Goal: Information Seeking & Learning: Learn about a topic

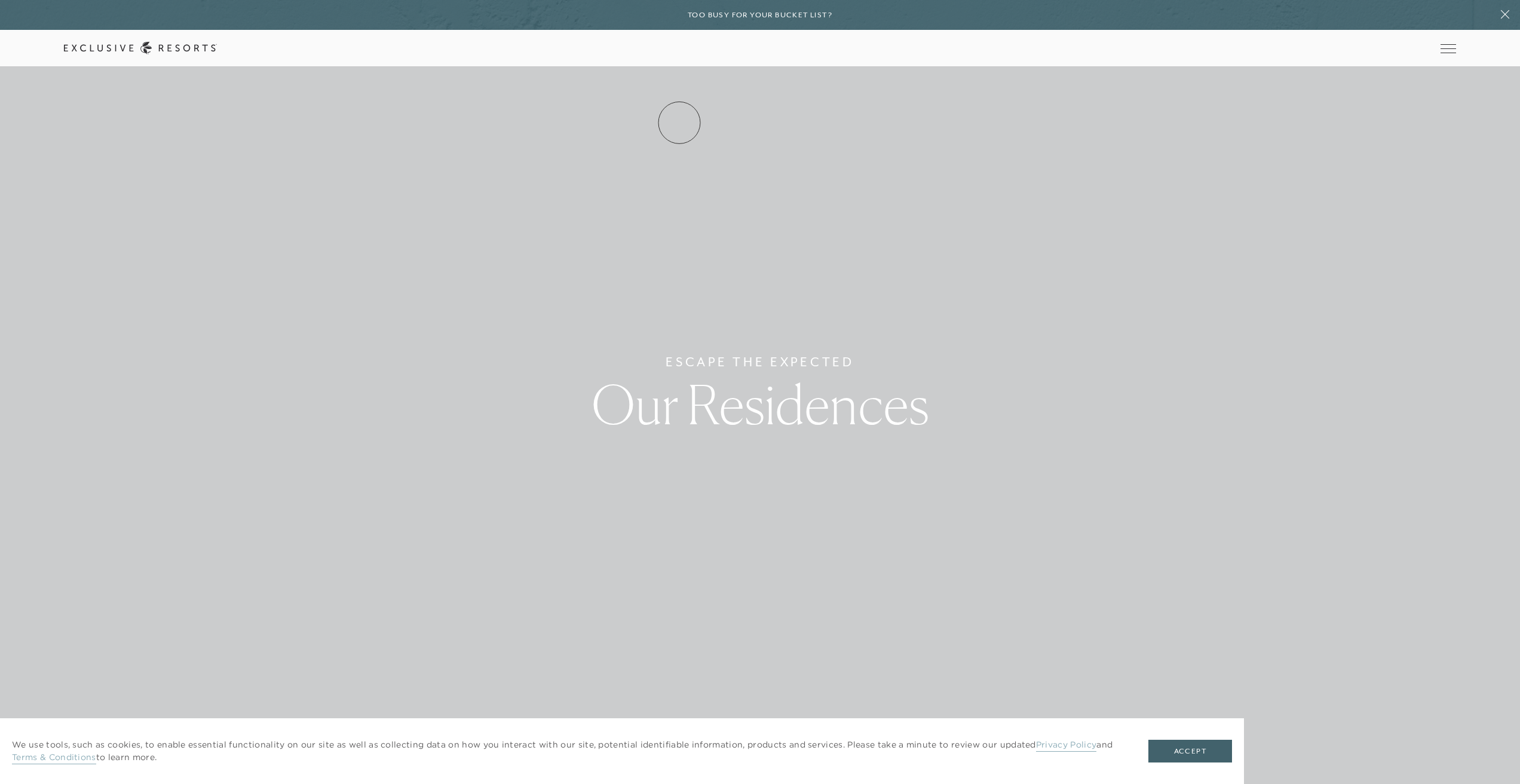
click at [0, 0] on link "Residence Collection" at bounding box center [0, 0] width 0 height 0
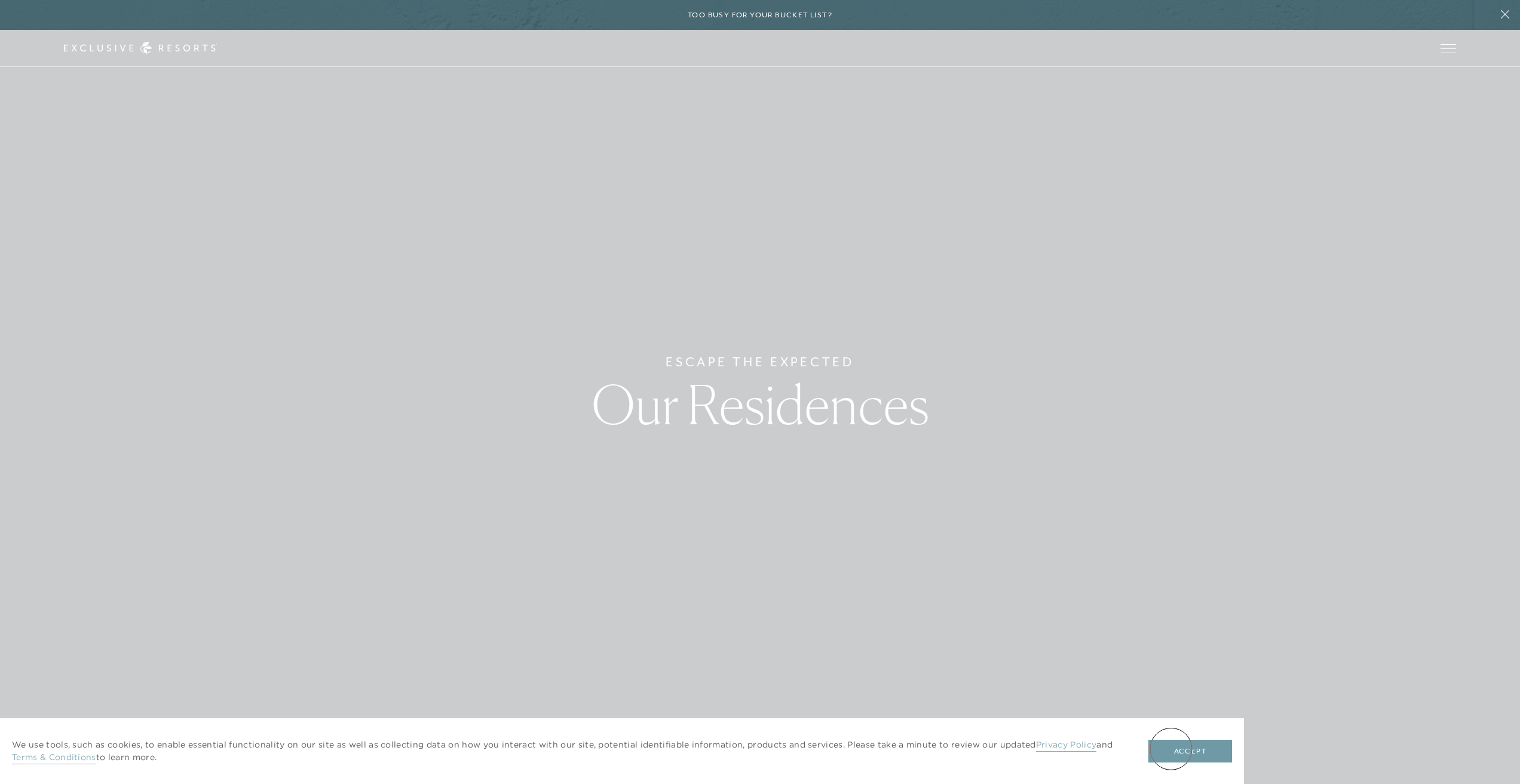
click at [1171, 749] on button "Accept" at bounding box center [1190, 750] width 84 height 23
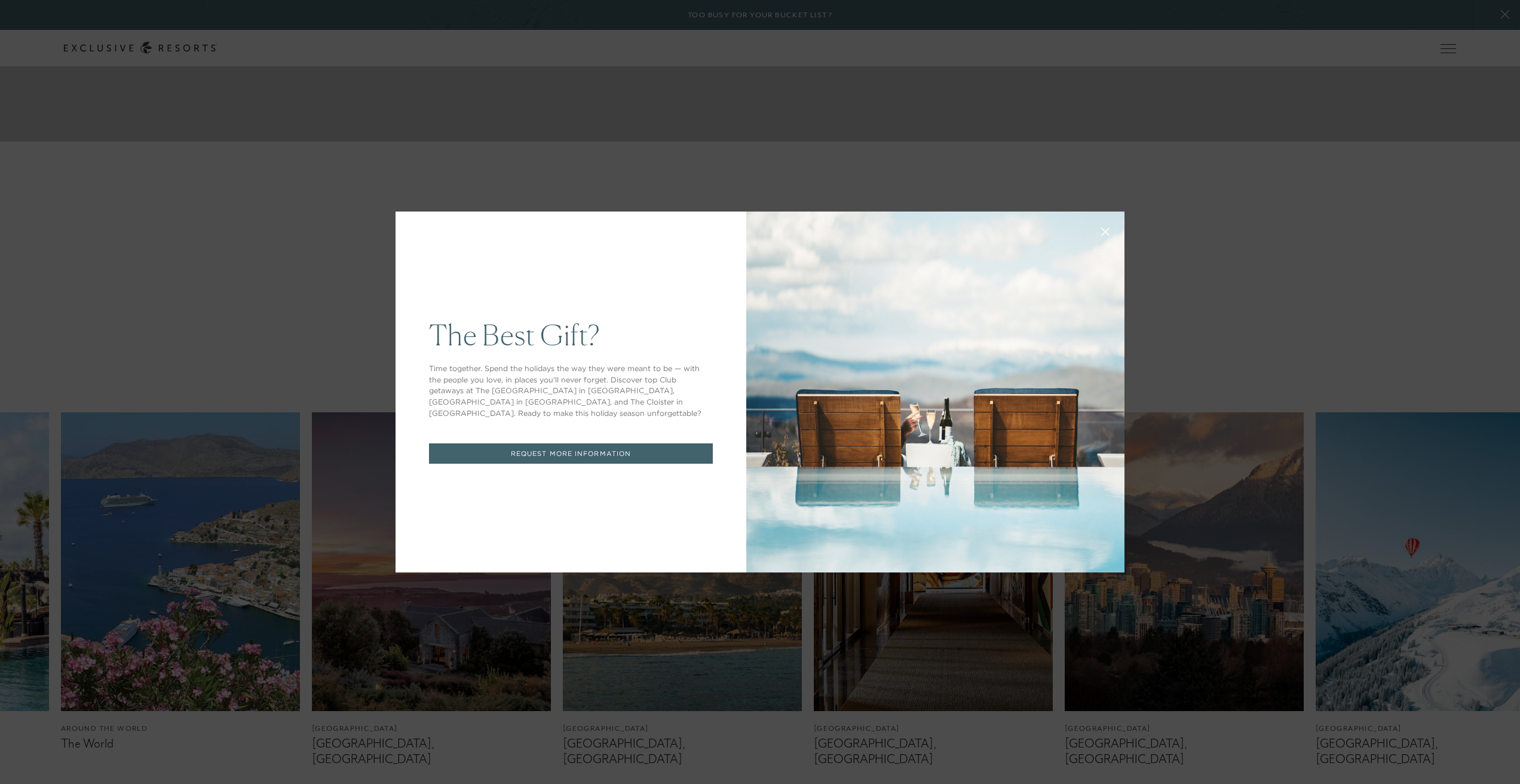
click at [1104, 233] on icon at bounding box center [1106, 232] width 8 height 8
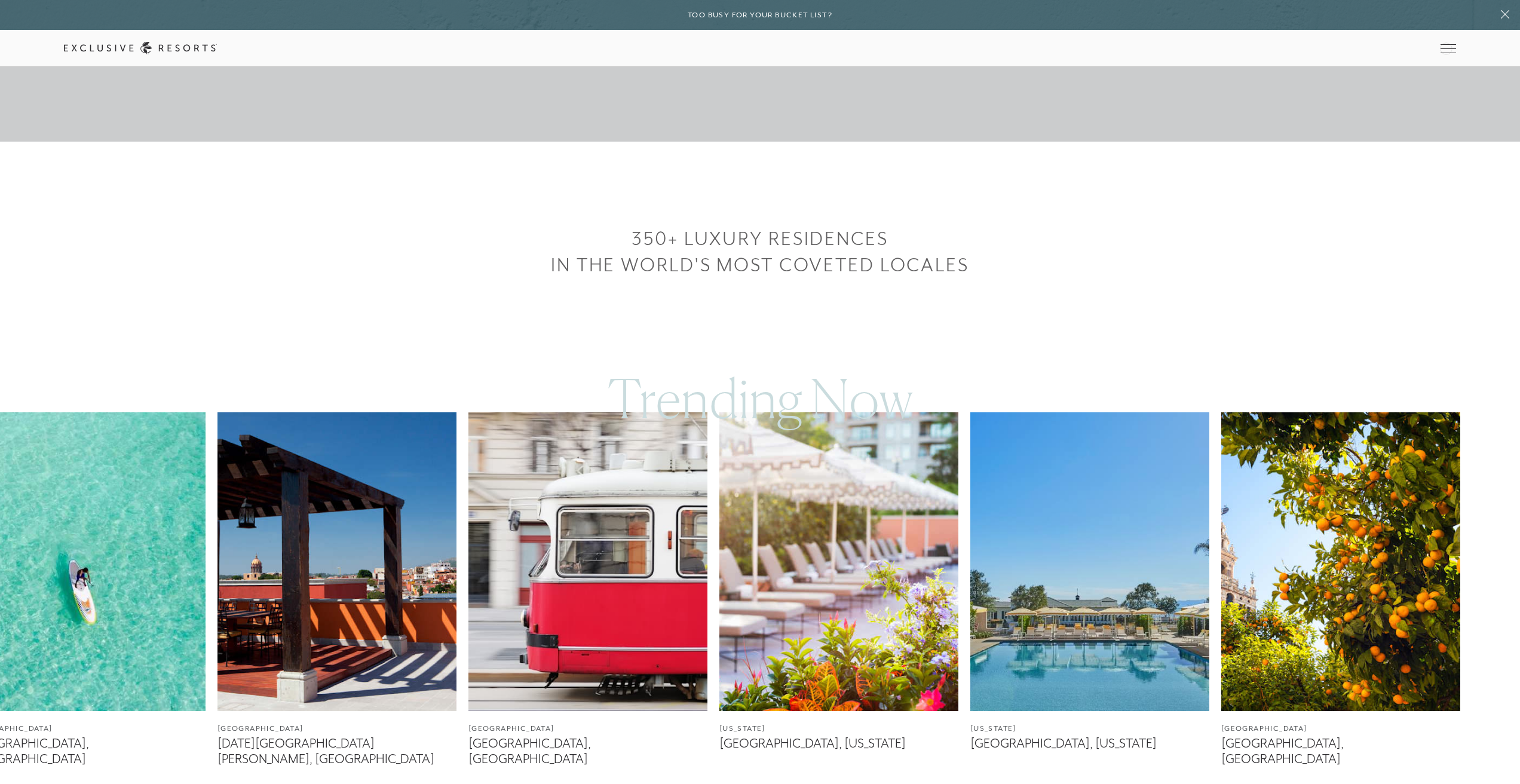
click at [0, 0] on div "Member Login" at bounding box center [0, 0] width 0 height 0
click at [0, 0] on icon at bounding box center [0, 0] width 0 height 0
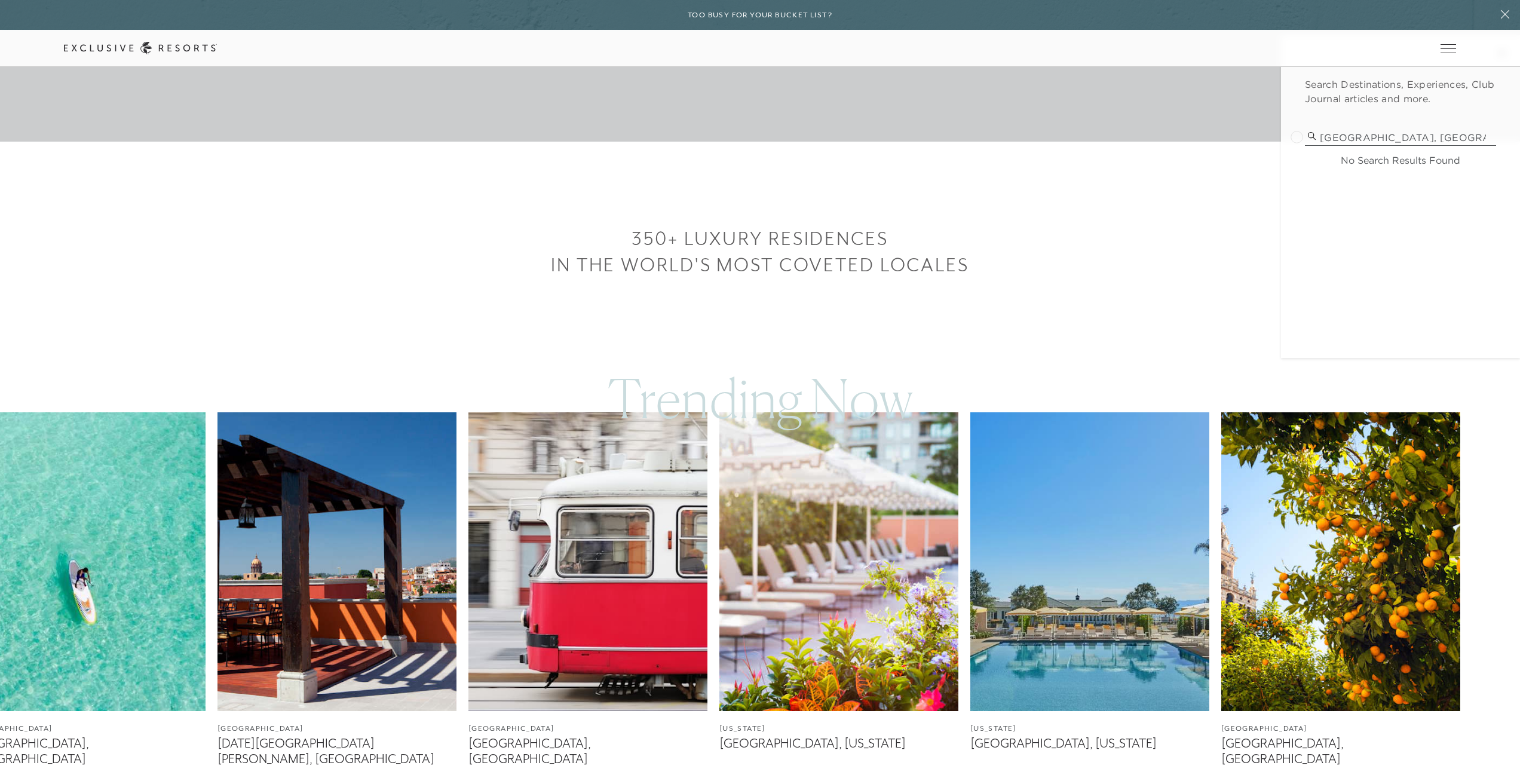
drag, startPoint x: 1425, startPoint y: 137, endPoint x: 1257, endPoint y: 137, distance: 168.0
click at [1257, 67] on header "Skip to main content Too busy for your bucket list? Not a bucket list. A bluepr…" at bounding box center [760, 34] width 1520 height 67
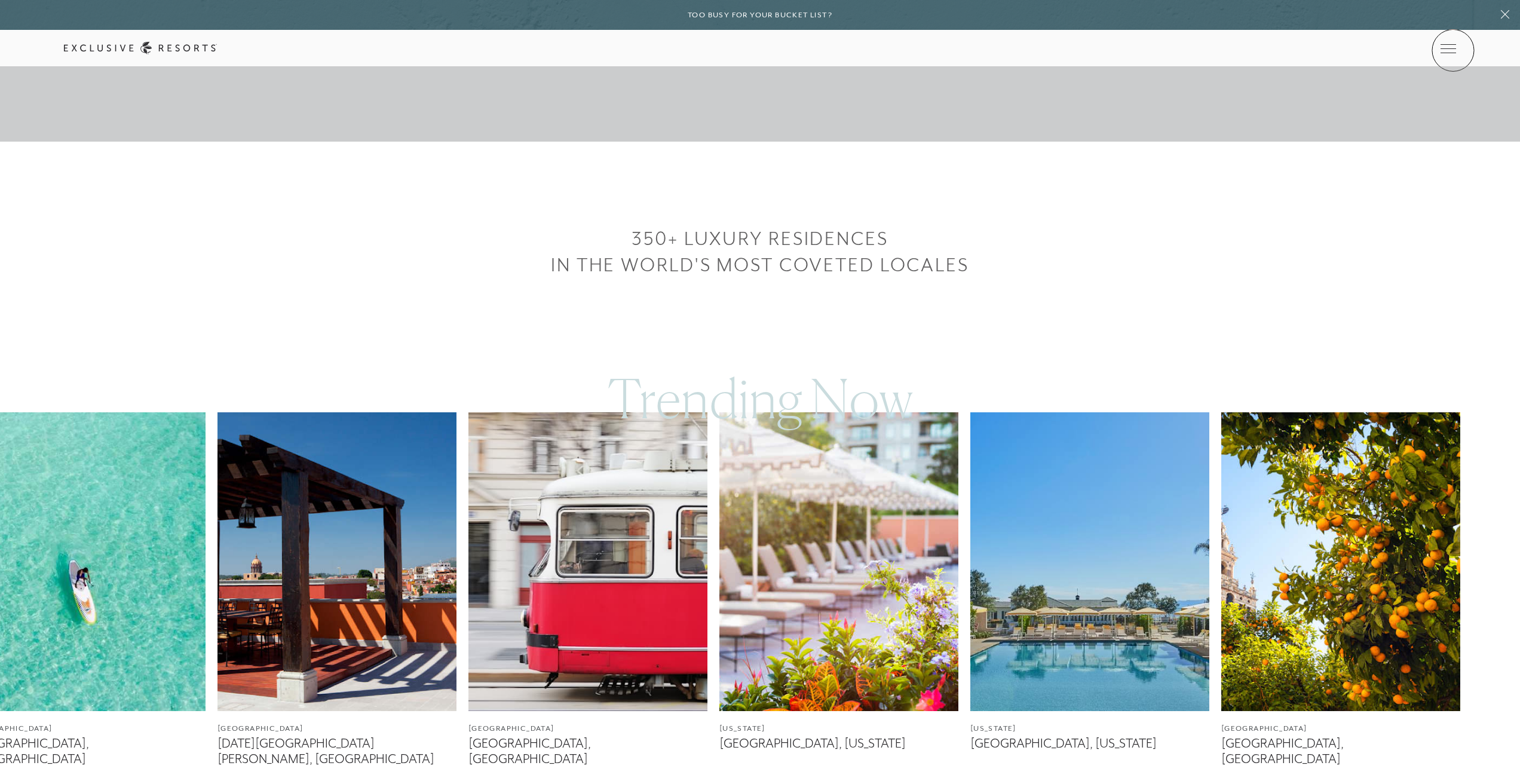
click at [0, 0] on icon at bounding box center [0, 0] width 0 height 0
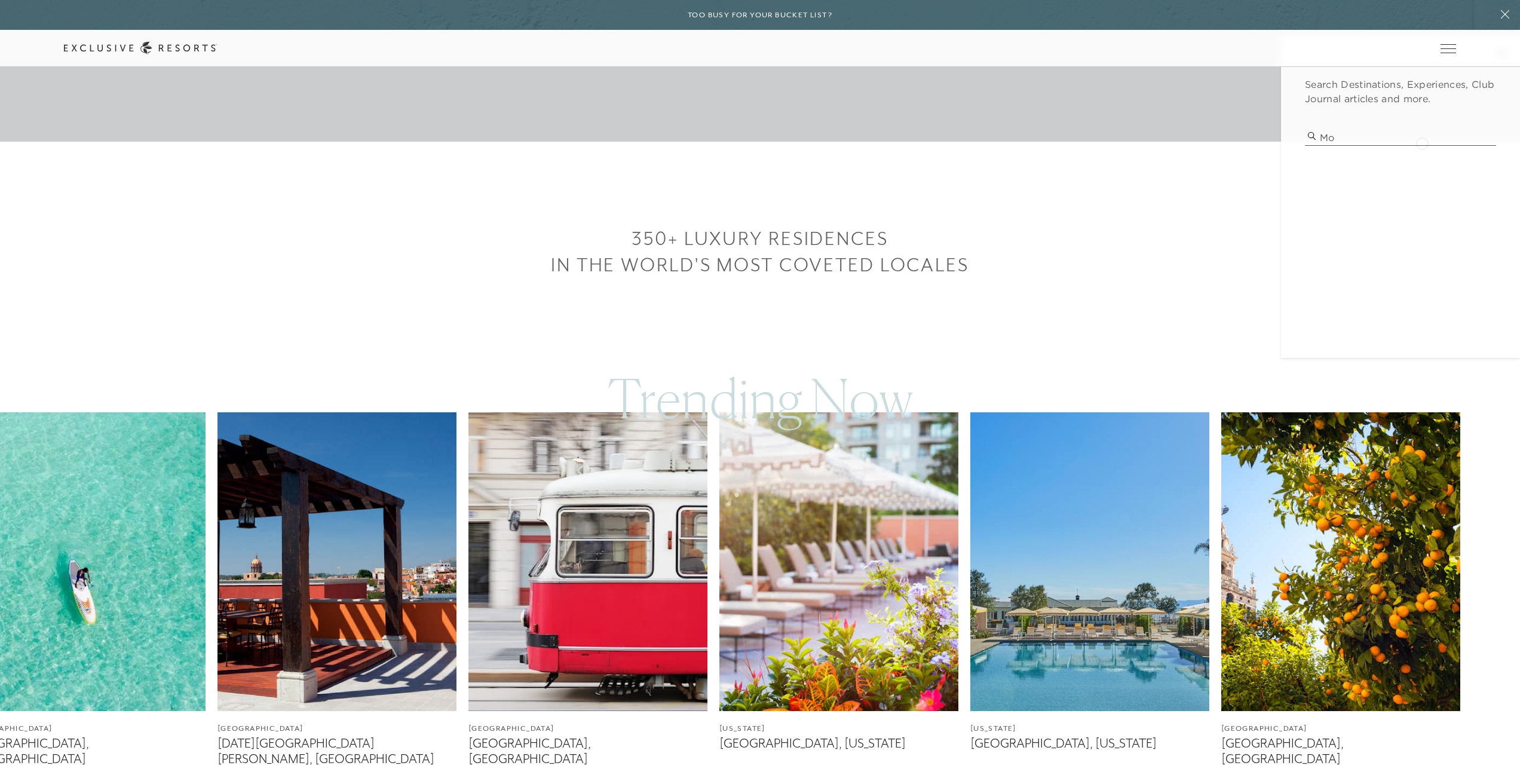
type input "m"
type input "t"
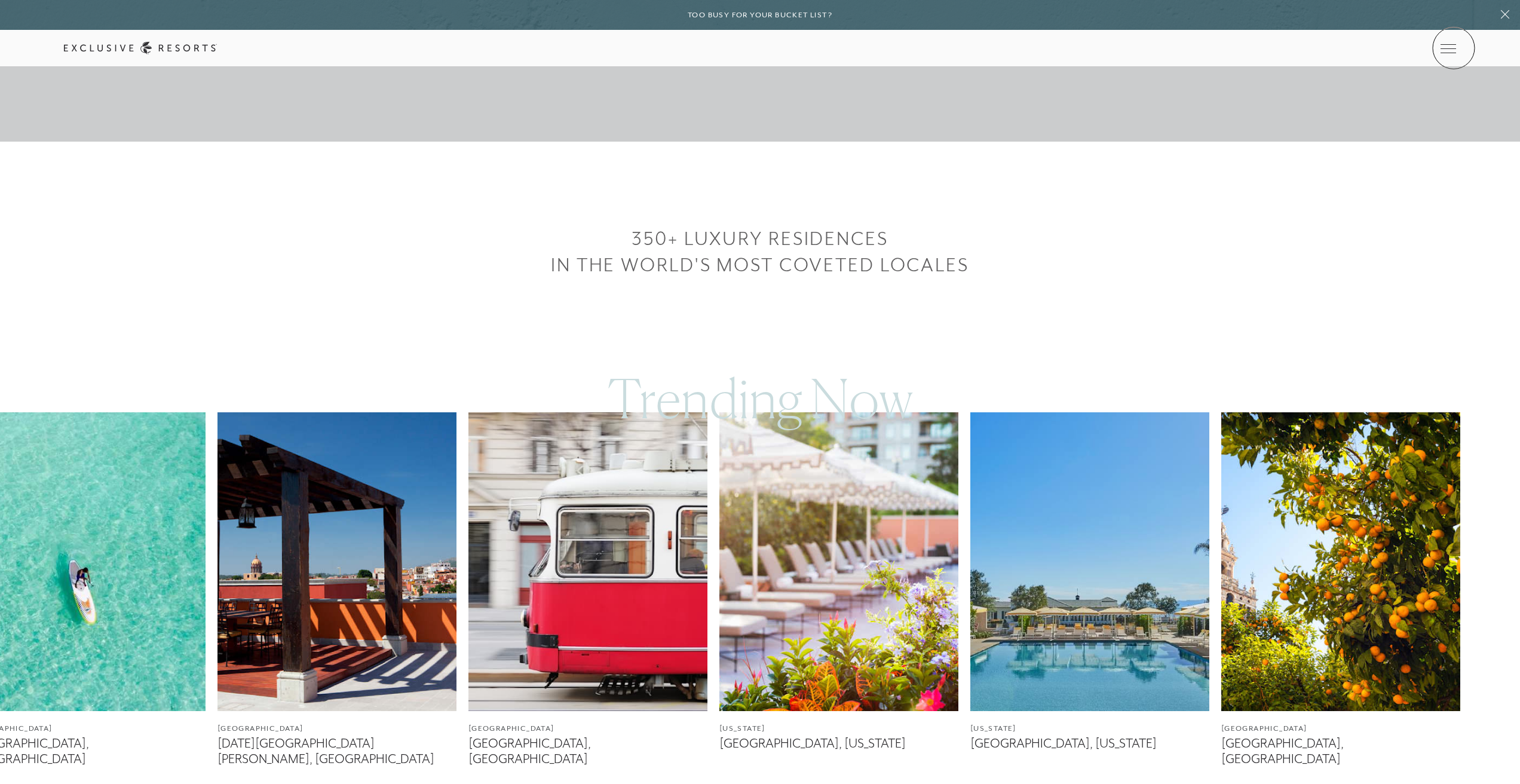
click at [0, 0] on icon at bounding box center [0, 0] width 0 height 0
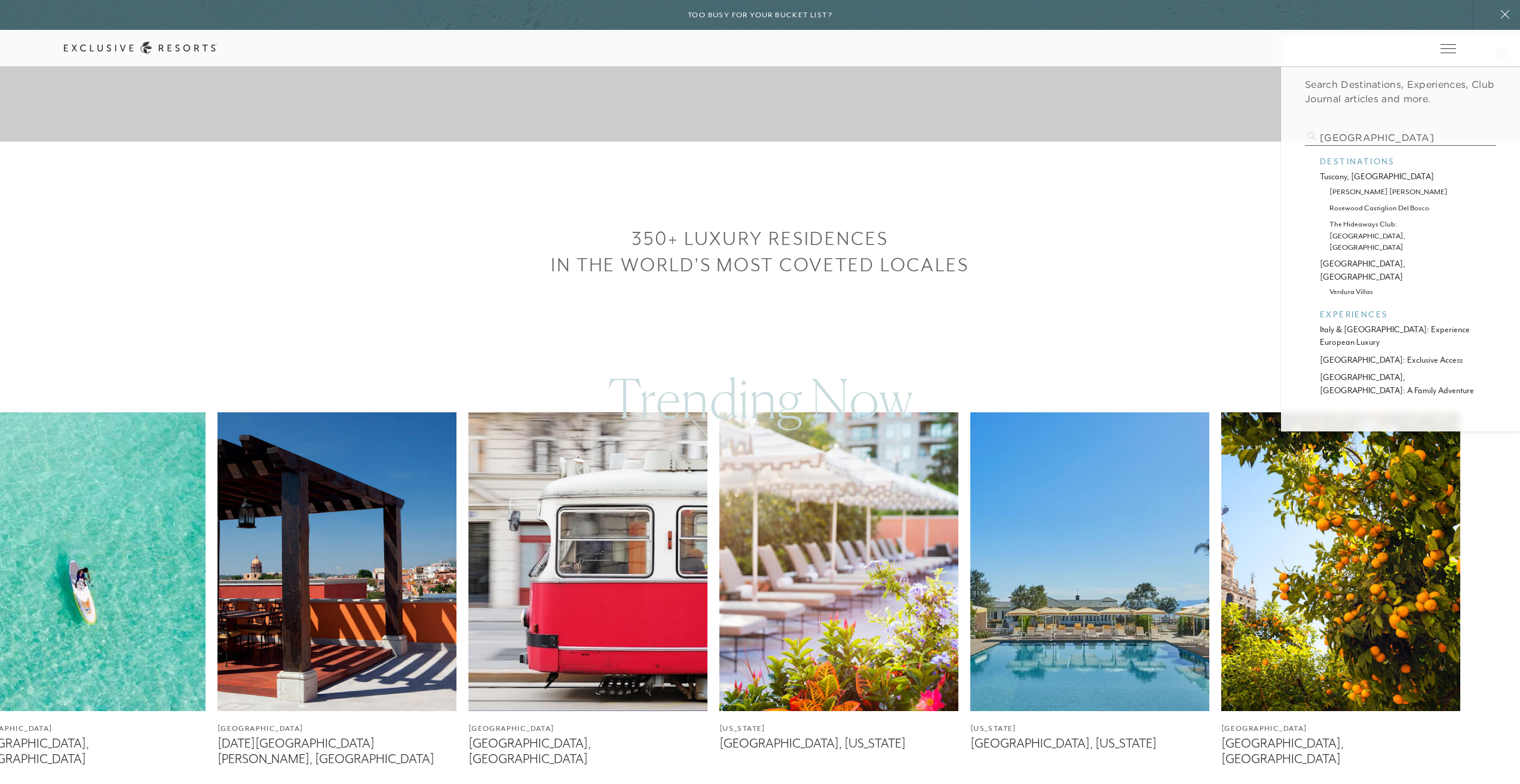
click at [1370, 207] on p "rosewood castiglion del bosco" at bounding box center [1400, 207] width 142 height 12
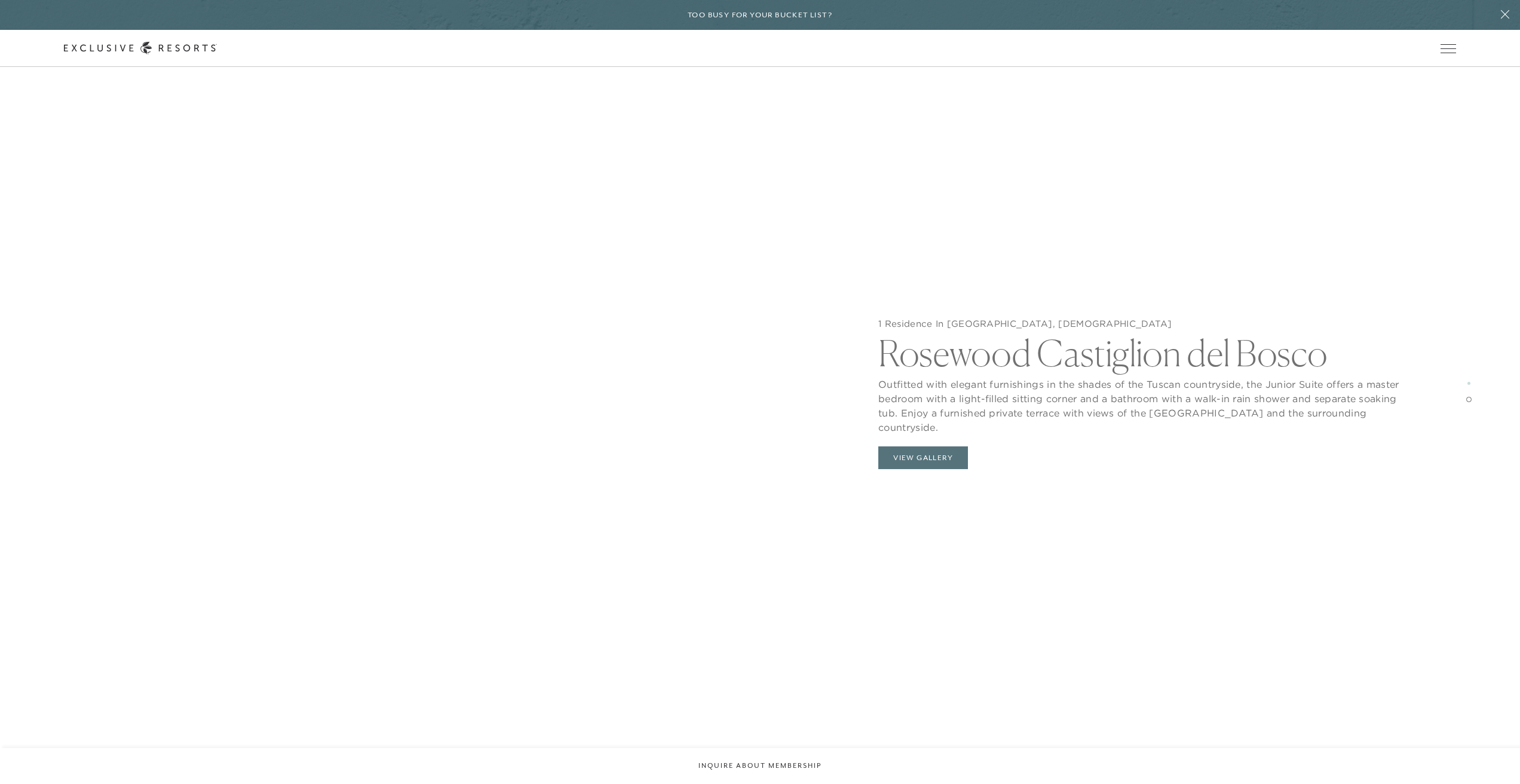
scroll to position [2538, 0]
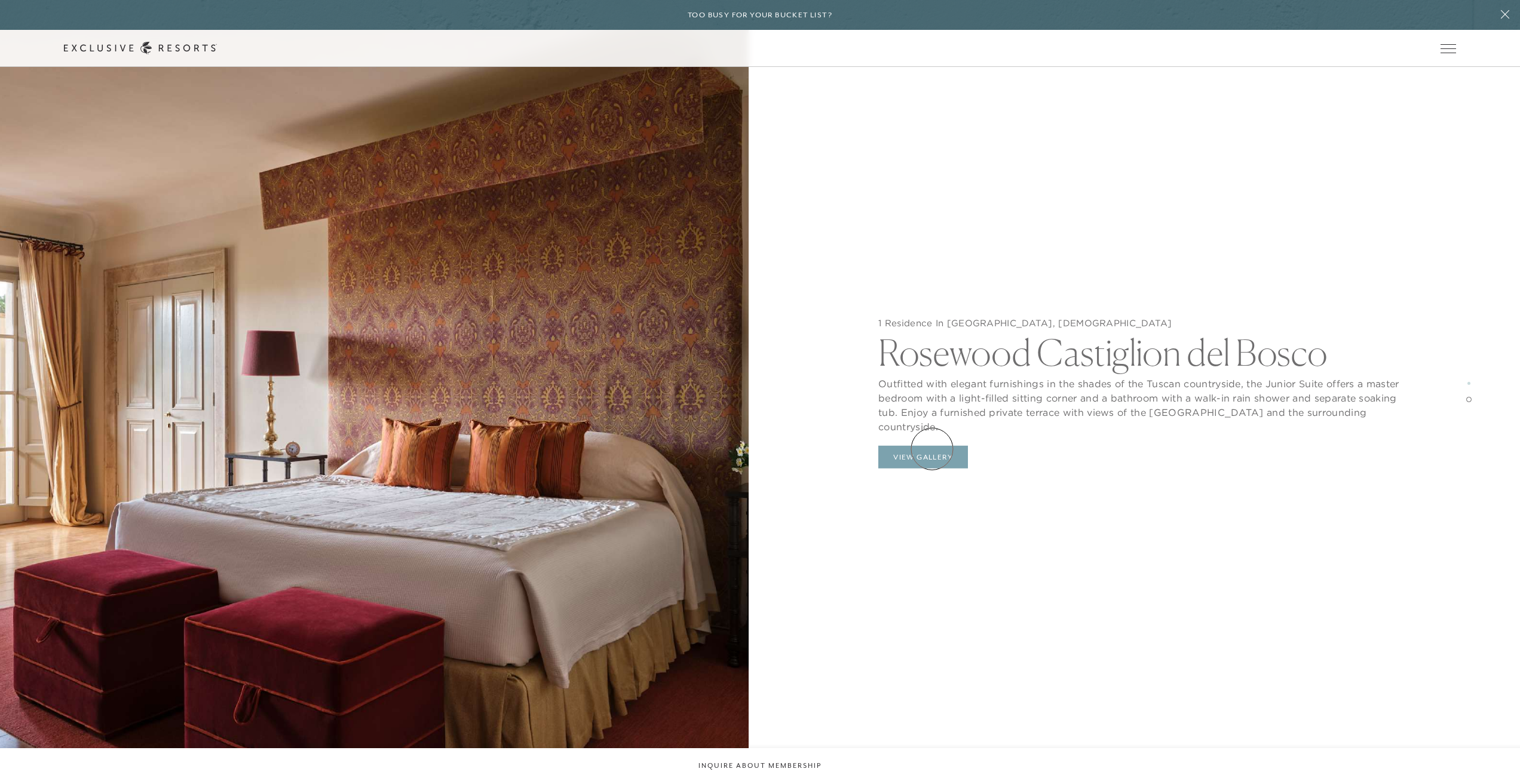
click at [932, 449] on button "View Gallery" at bounding box center [923, 456] width 90 height 23
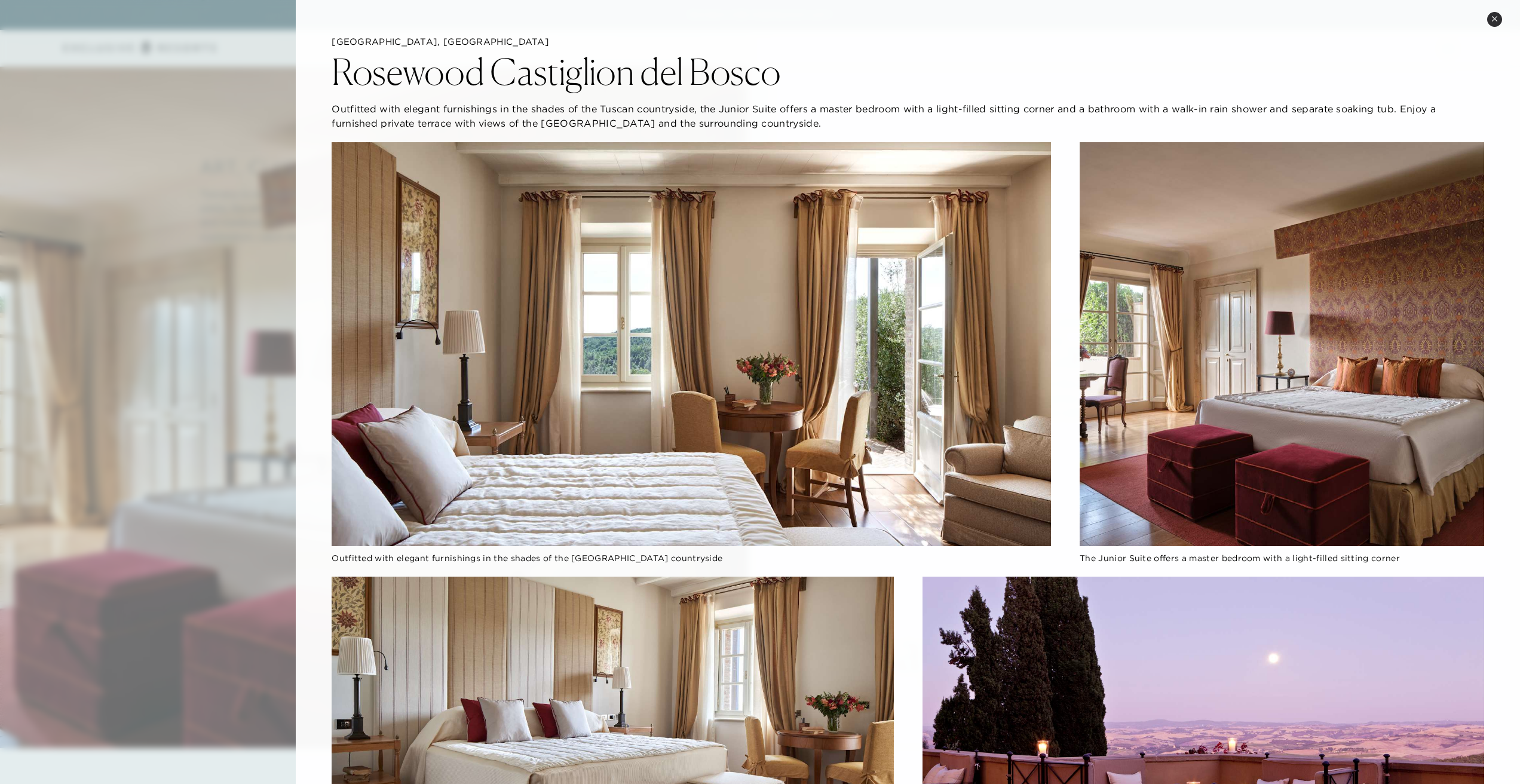
scroll to position [843, 0]
click at [201, 70] on div at bounding box center [760, 392] width 1520 height 784
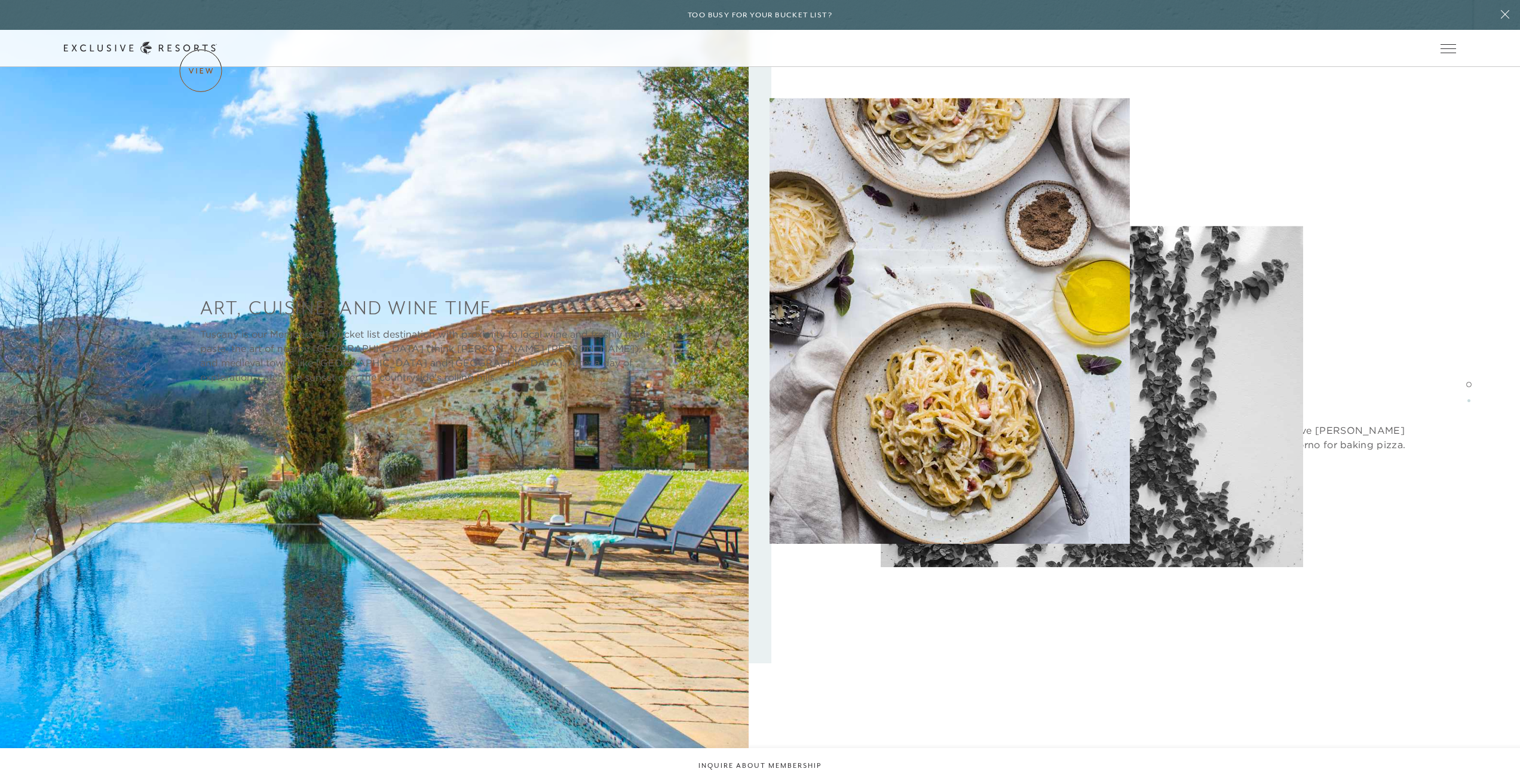
scroll to position [1723, 0]
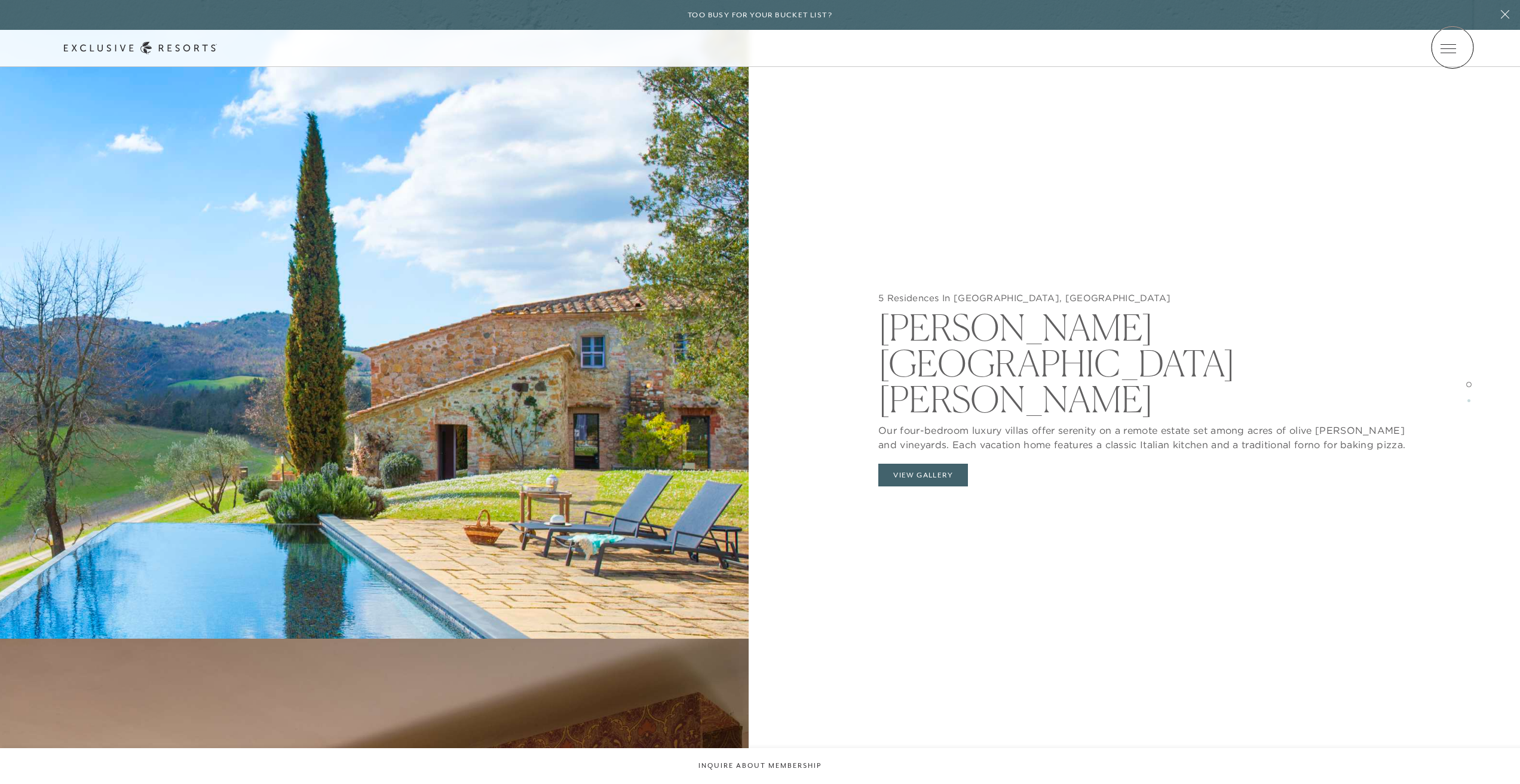
click at [0, 0] on icon at bounding box center [0, 0] width 0 height 0
type input "I"
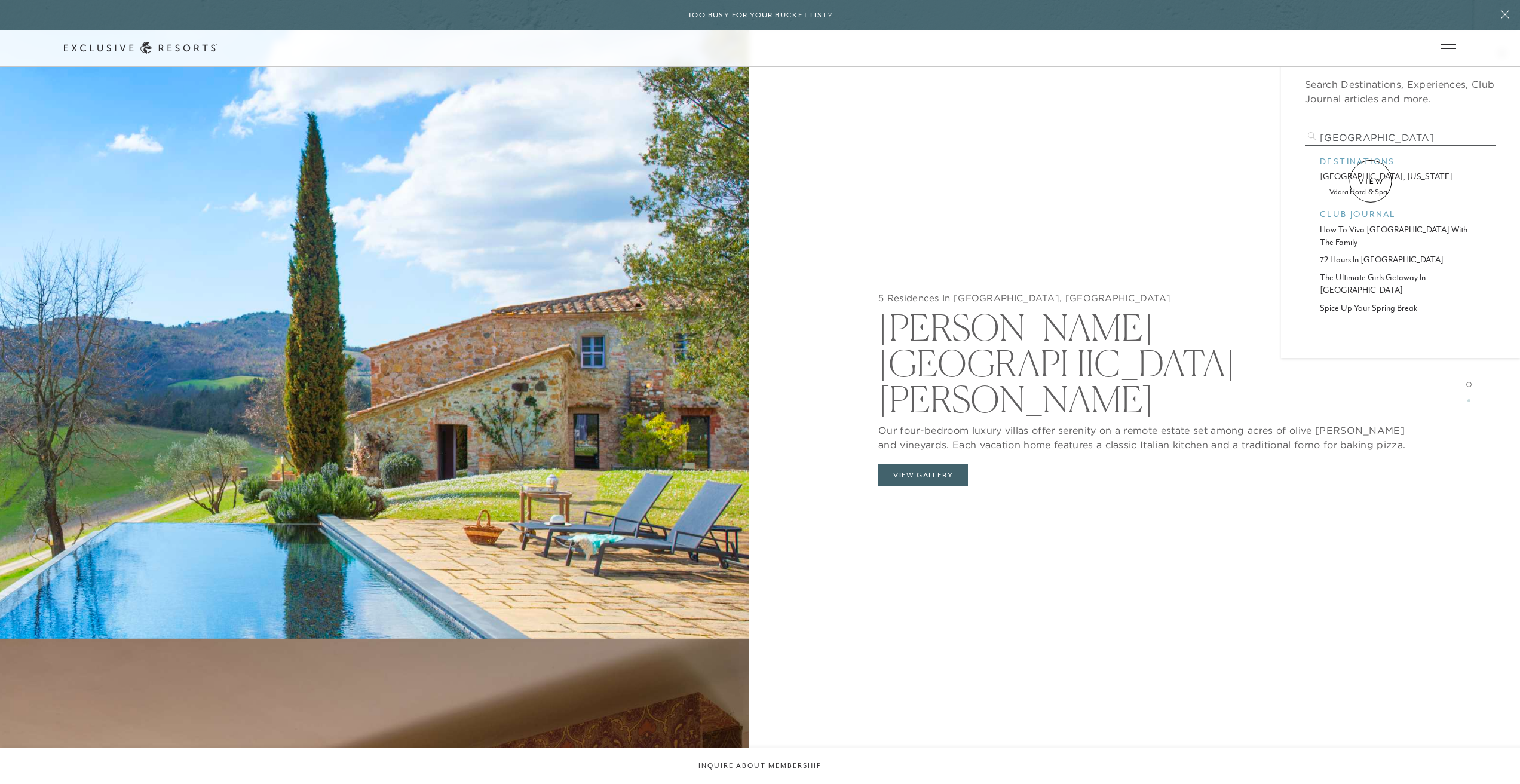
click at [1371, 181] on p "[GEOGRAPHIC_DATA], [US_STATE]" at bounding box center [1401, 177] width 161 height 13
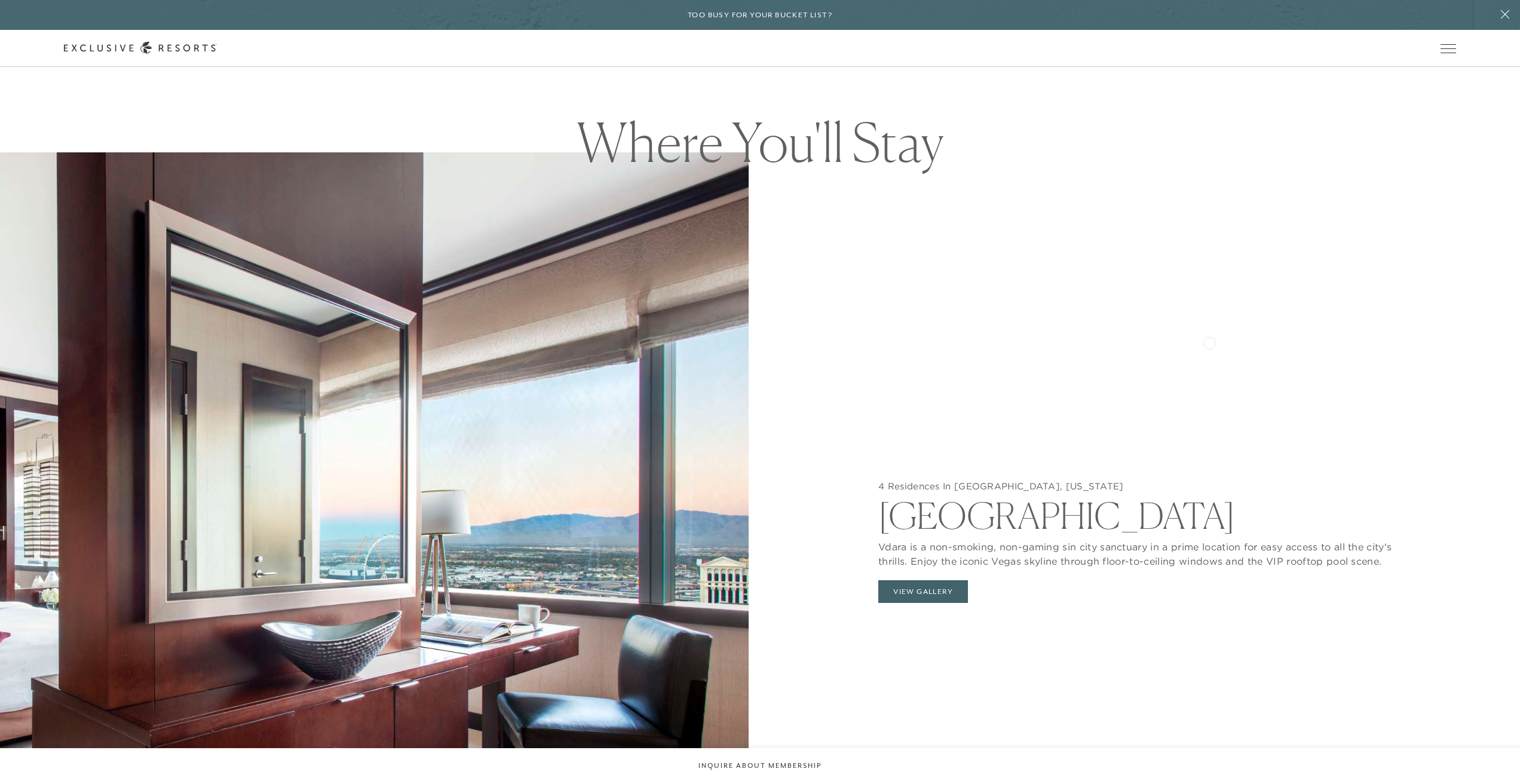
scroll to position [1515, 0]
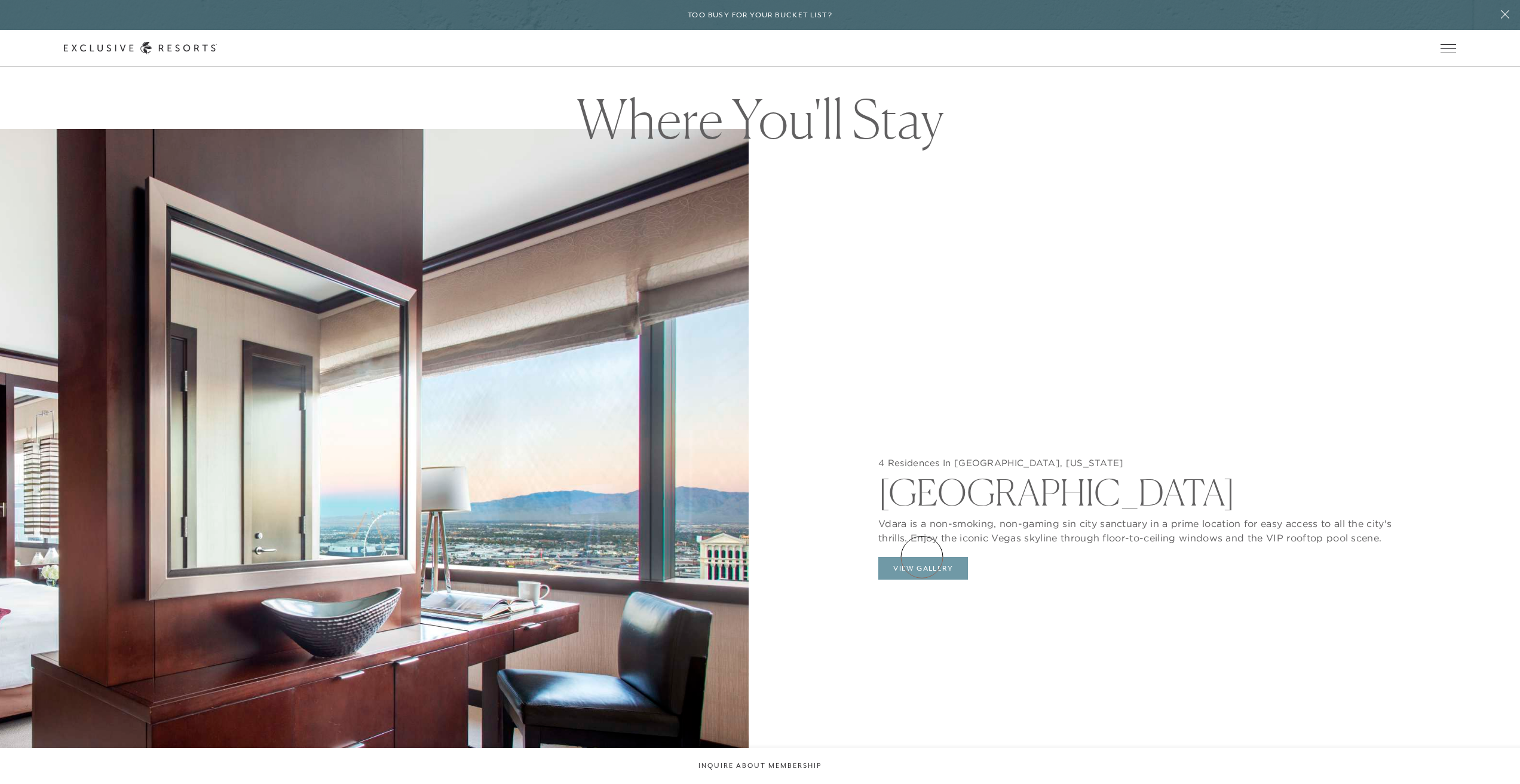
click at [922, 557] on button "View Gallery" at bounding box center [923, 568] width 90 height 23
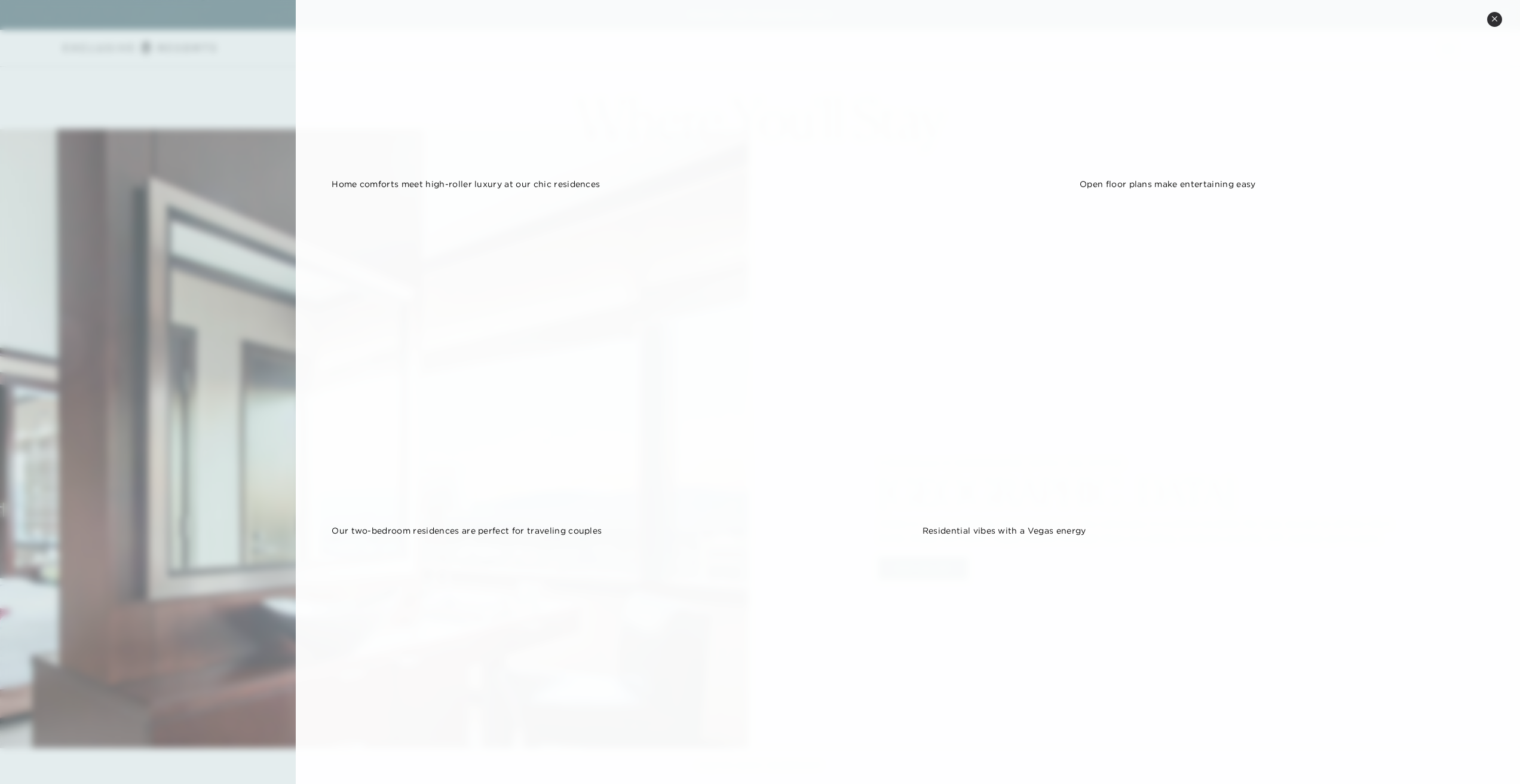
scroll to position [0, 0]
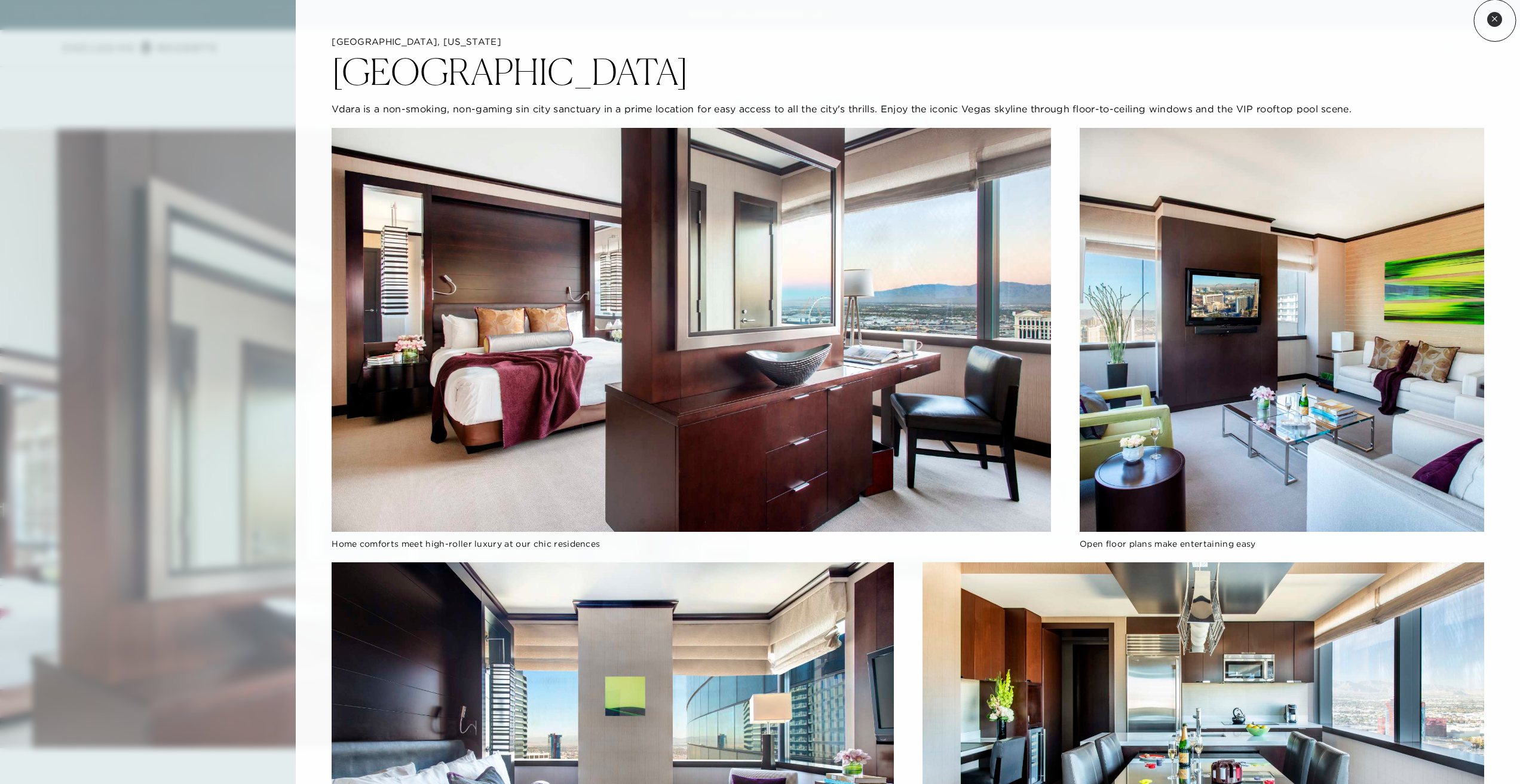
click at [1494, 20] on icon at bounding box center [1494, 18] width 7 height 7
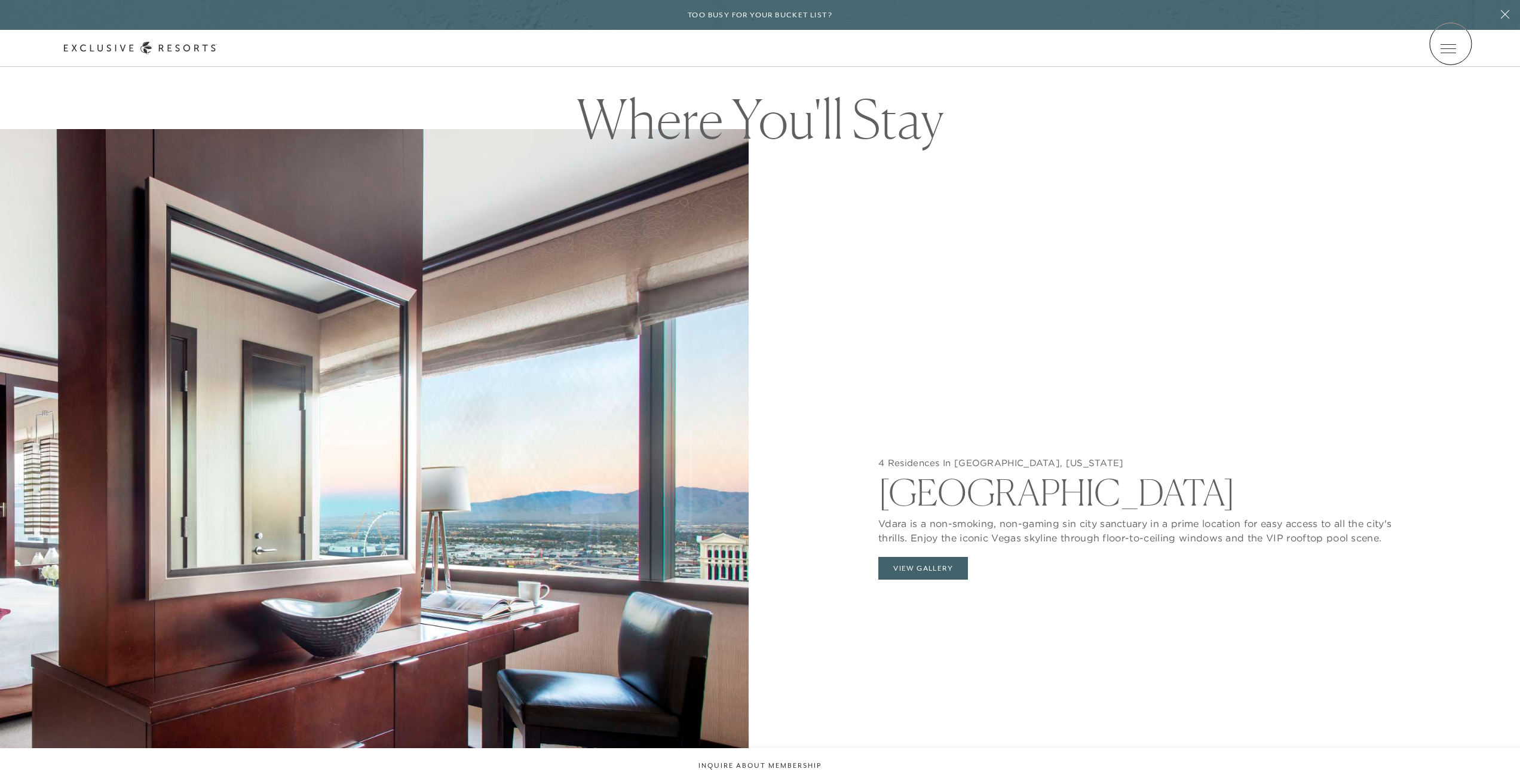
click at [0, 0] on link at bounding box center [0, 0] width 0 height 0
click at [0, 0] on icon at bounding box center [0, 0] width 0 height 0
type input "l"
type input "[GEOGRAPHIC_DATA], [US_STATE]"
click at [0, 0] on icon at bounding box center [0, 0] width 0 height 0
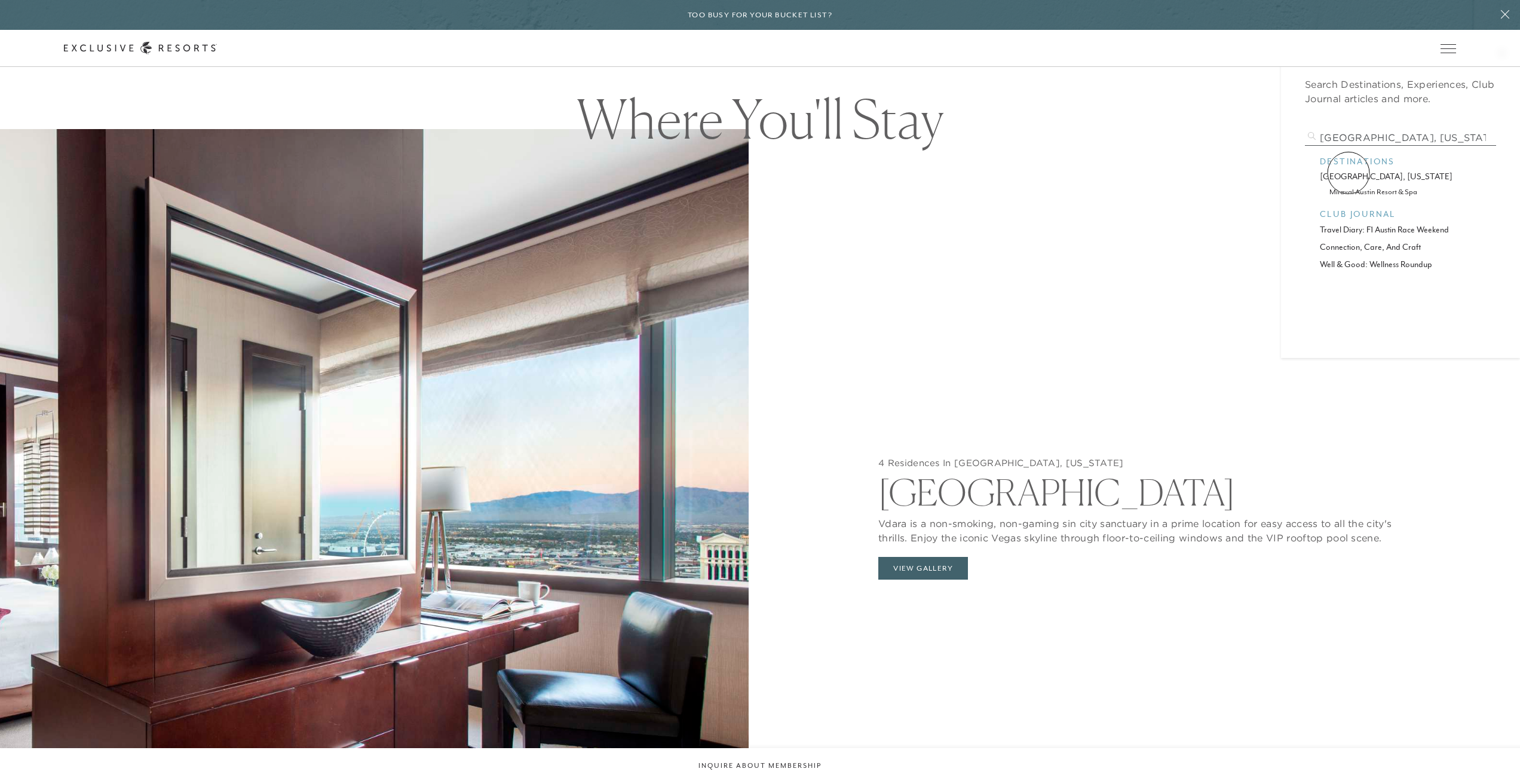
click at [1349, 173] on p "[GEOGRAPHIC_DATA], [US_STATE]" at bounding box center [1401, 177] width 161 height 13
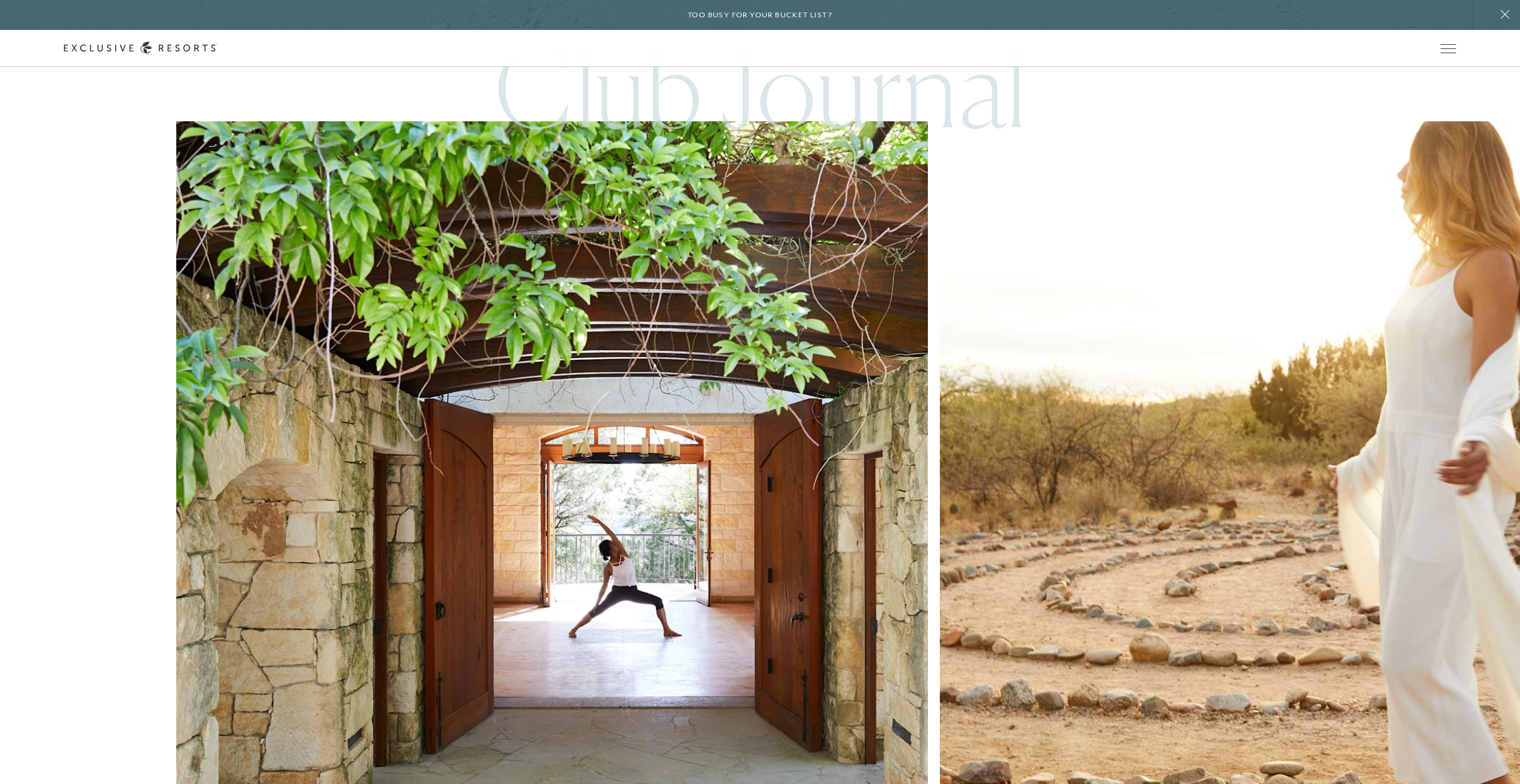
scroll to position [4114, 0]
